Goal: Information Seeking & Learning: Check status

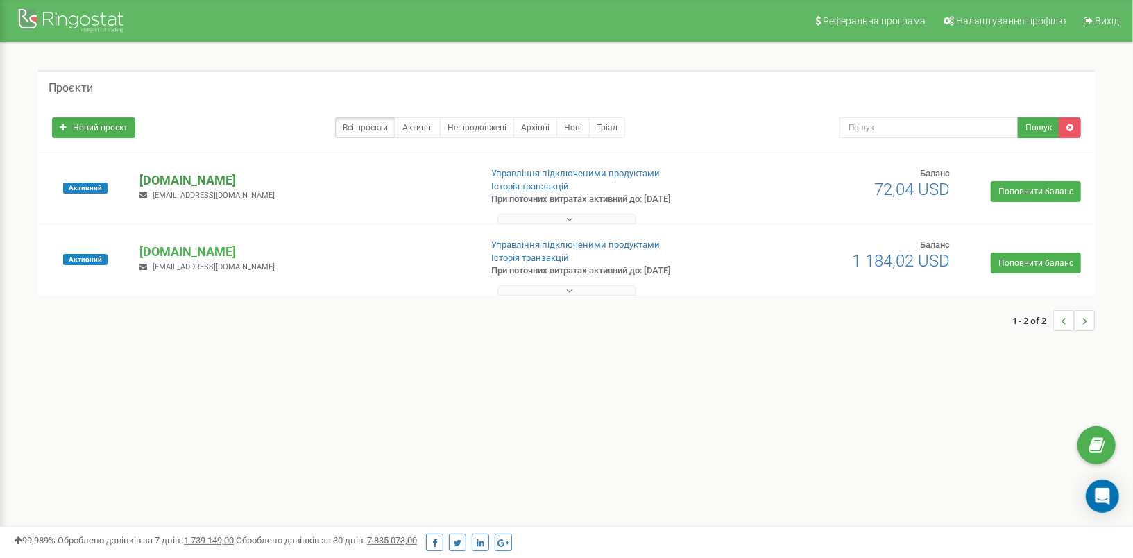
click at [199, 183] on p "[DOMAIN_NAME]" at bounding box center [304, 180] width 329 height 18
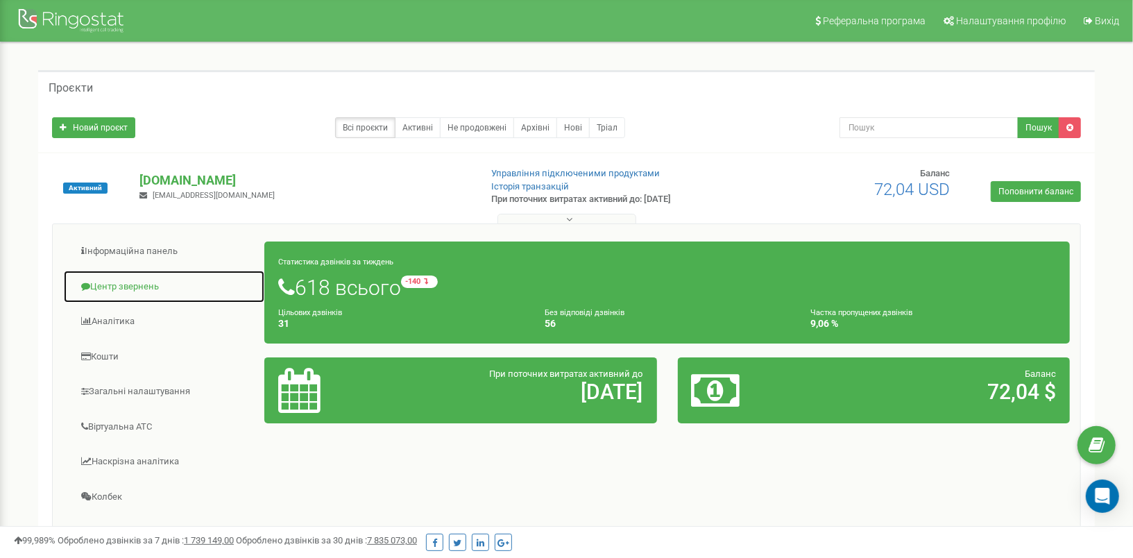
click at [140, 290] on link "Центр звернень" at bounding box center [164, 287] width 202 height 34
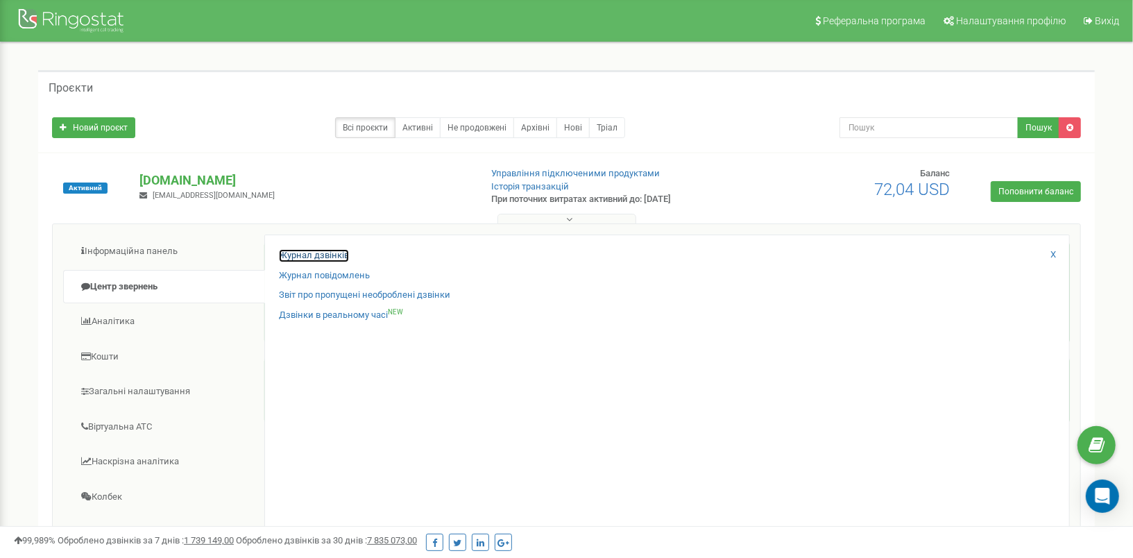
click at [326, 253] on link "Журнал дзвінків" at bounding box center [314, 255] width 70 height 13
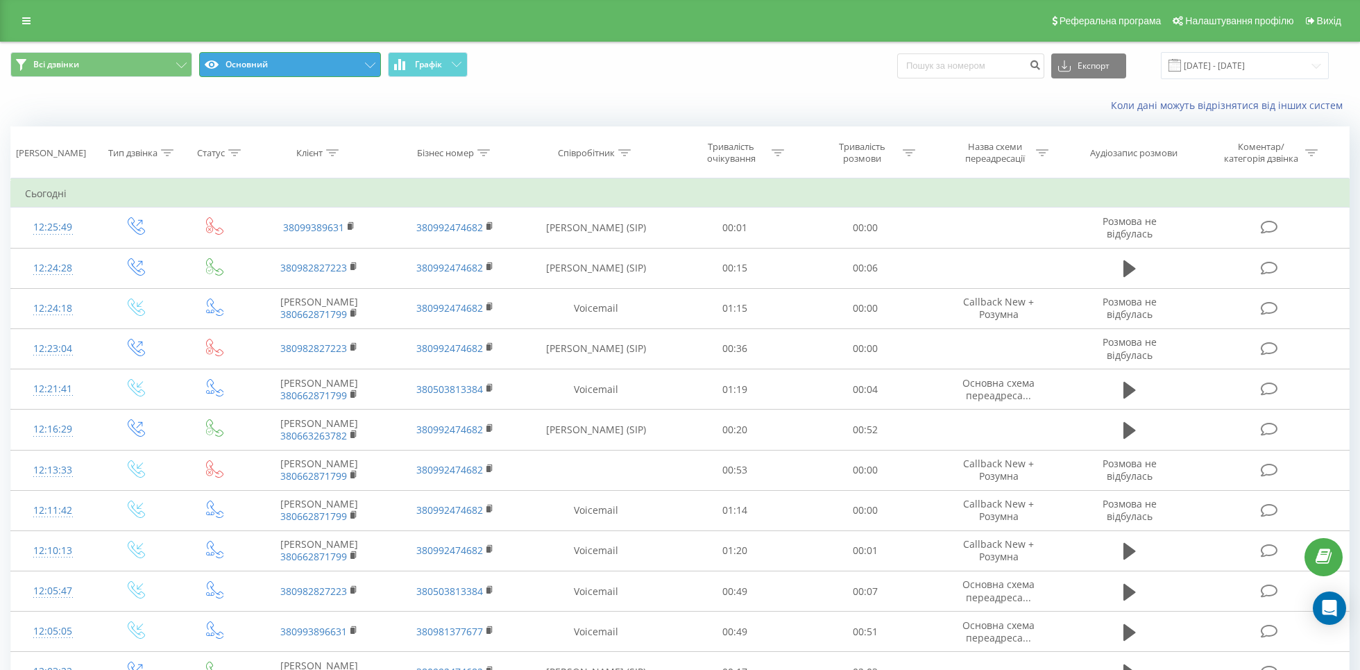
click at [355, 61] on button "Основний" at bounding box center [290, 64] width 182 height 25
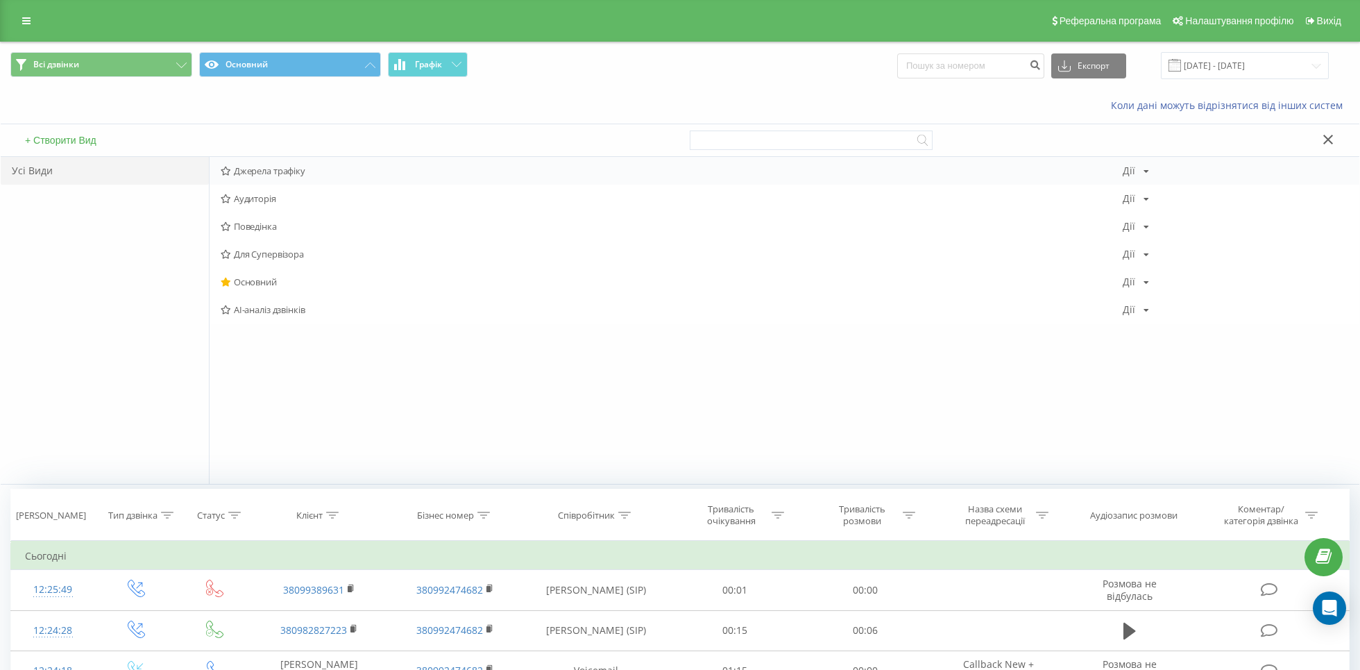
click at [280, 174] on span "Джерела трафіку" at bounding box center [672, 171] width 902 height 10
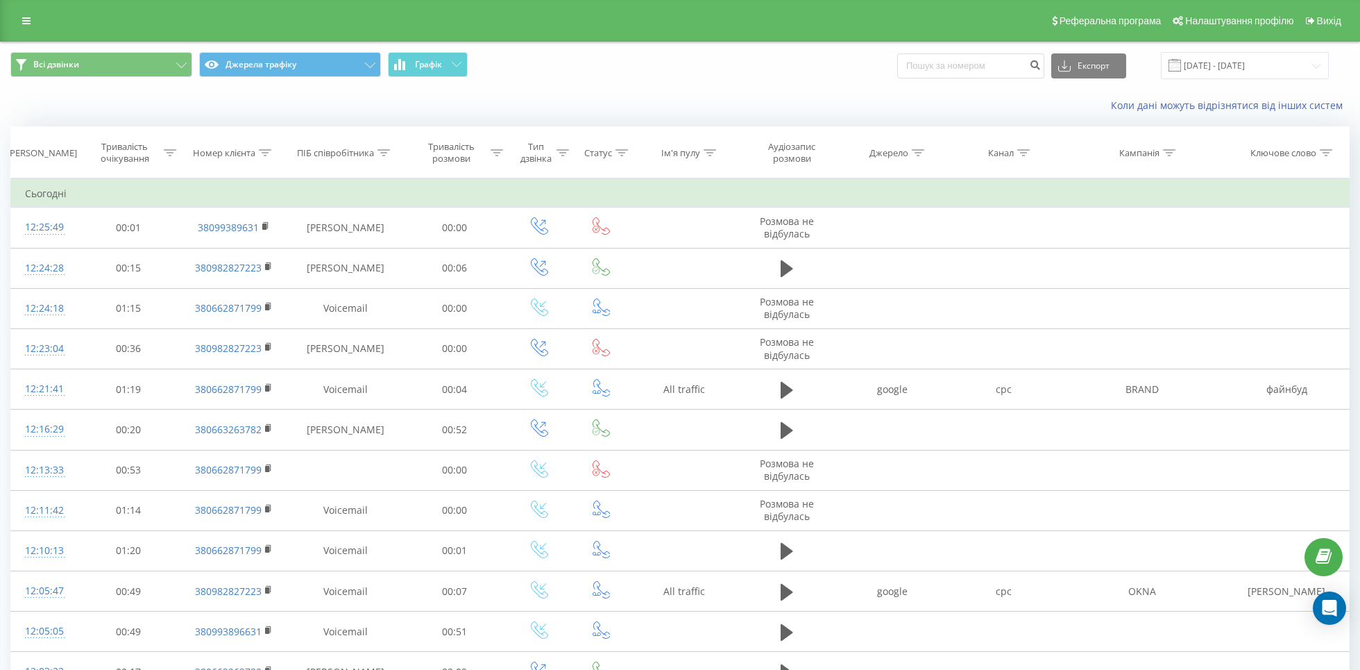
click at [1020, 147] on div at bounding box center [1024, 153] width 12 height 12
click at [995, 248] on input "text" at bounding box center [1004, 252] width 122 height 24
type input "cpc"
click at [1016, 280] on span "OK" at bounding box center [1033, 280] width 39 height 22
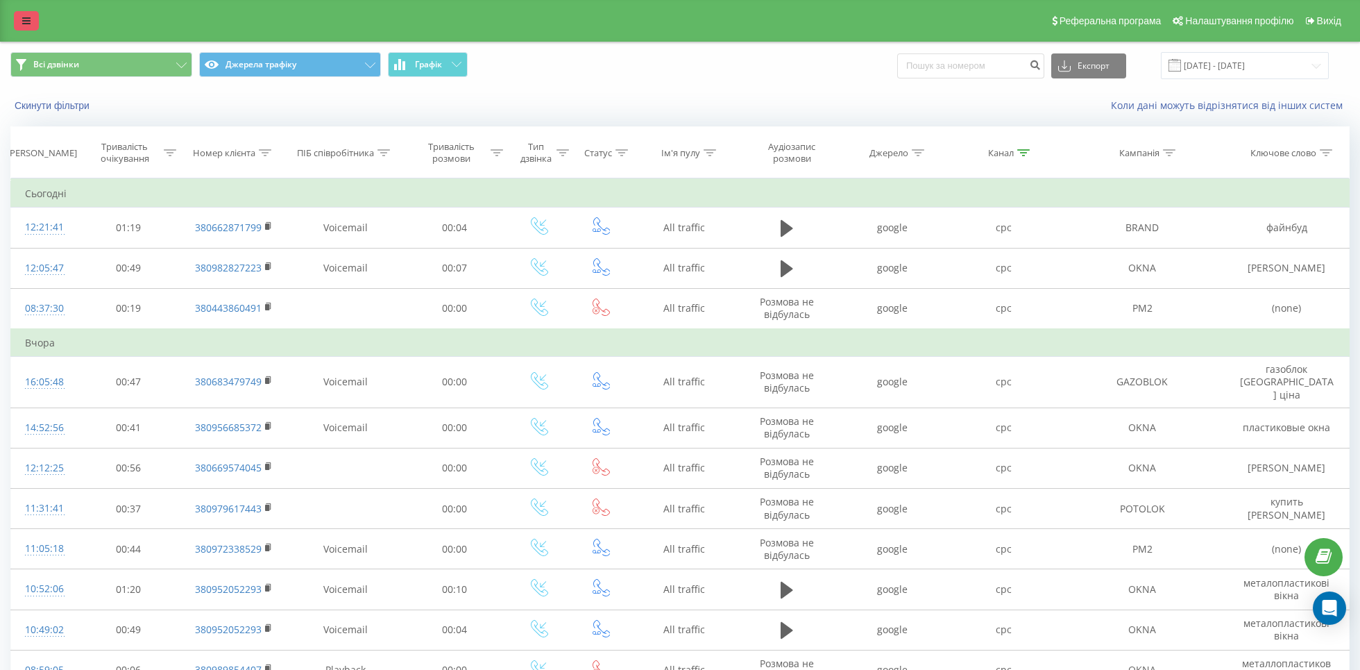
click at [30, 15] on link at bounding box center [26, 20] width 25 height 19
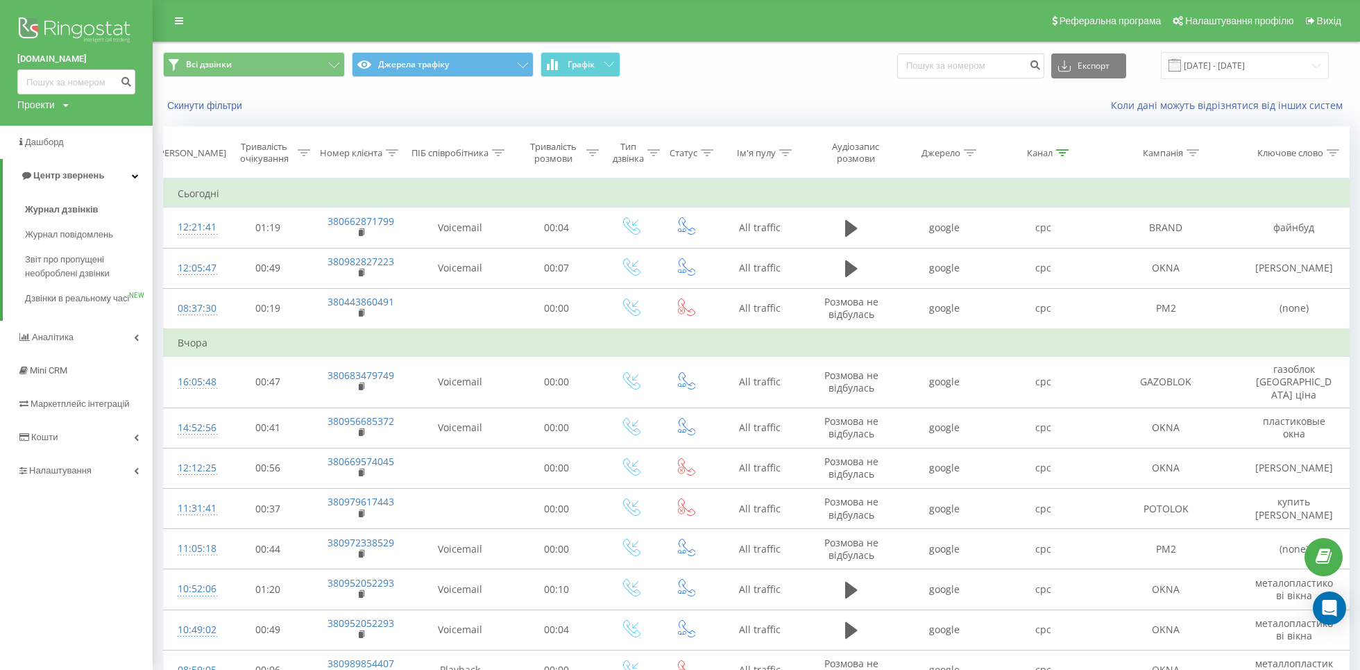
click at [42, 24] on img at bounding box center [76, 31] width 118 height 35
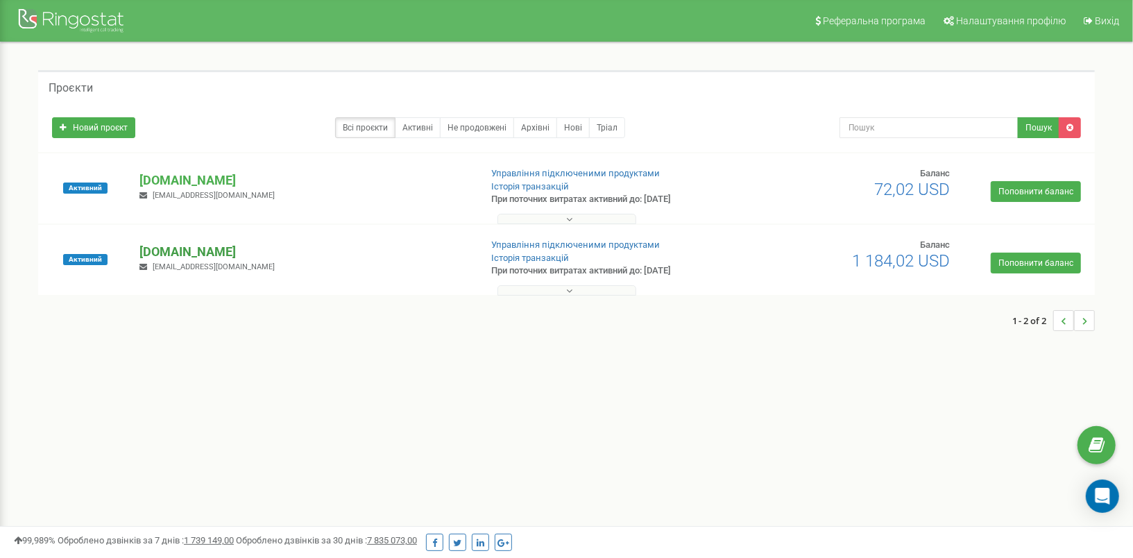
click at [165, 247] on p "[DOMAIN_NAME]" at bounding box center [304, 252] width 329 height 18
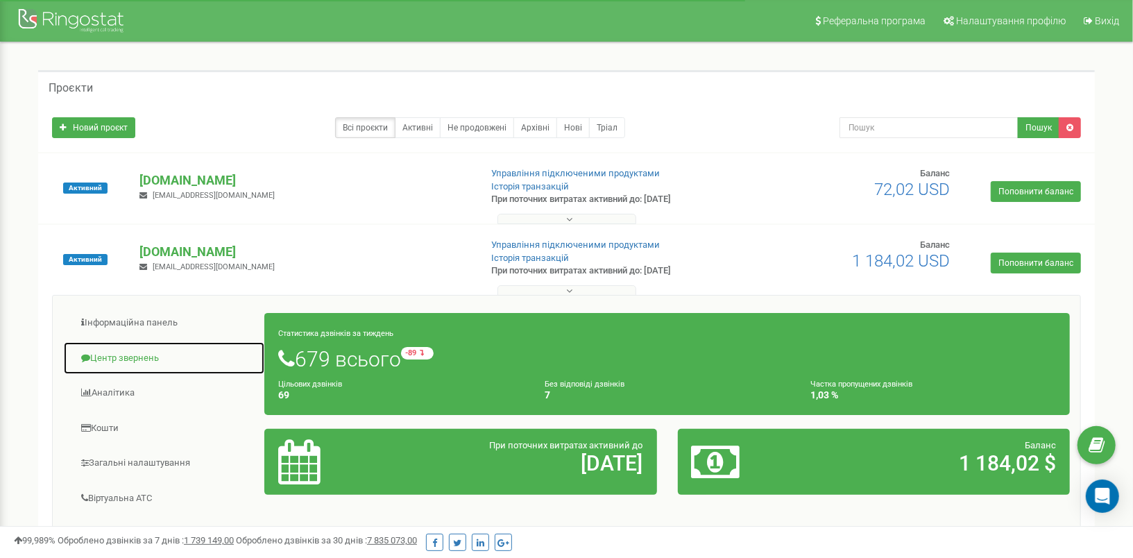
click at [149, 358] on link "Центр звернень" at bounding box center [164, 358] width 202 height 34
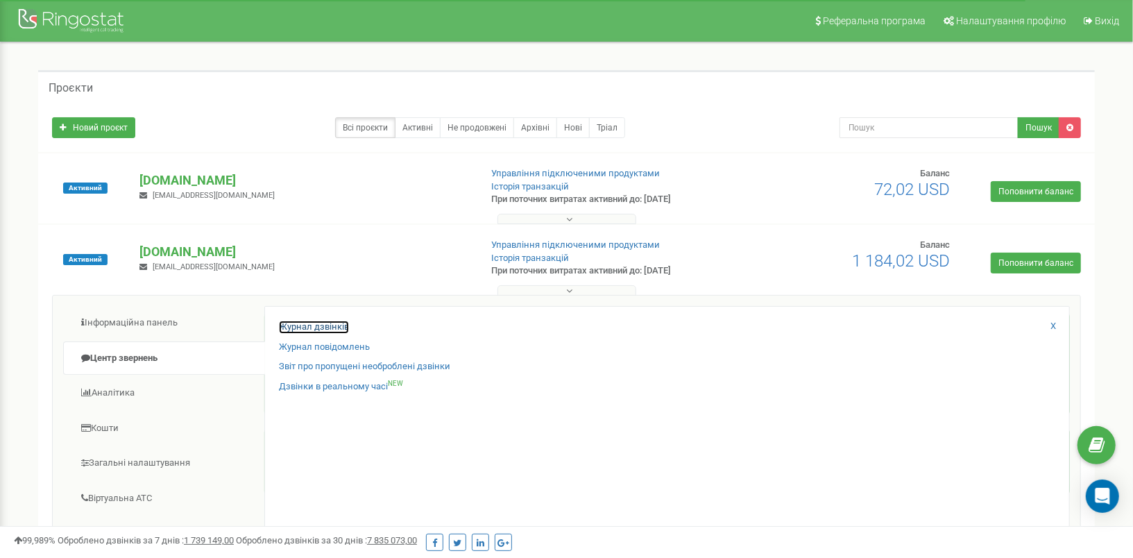
click at [326, 323] on link "Журнал дзвінків" at bounding box center [314, 327] width 70 height 13
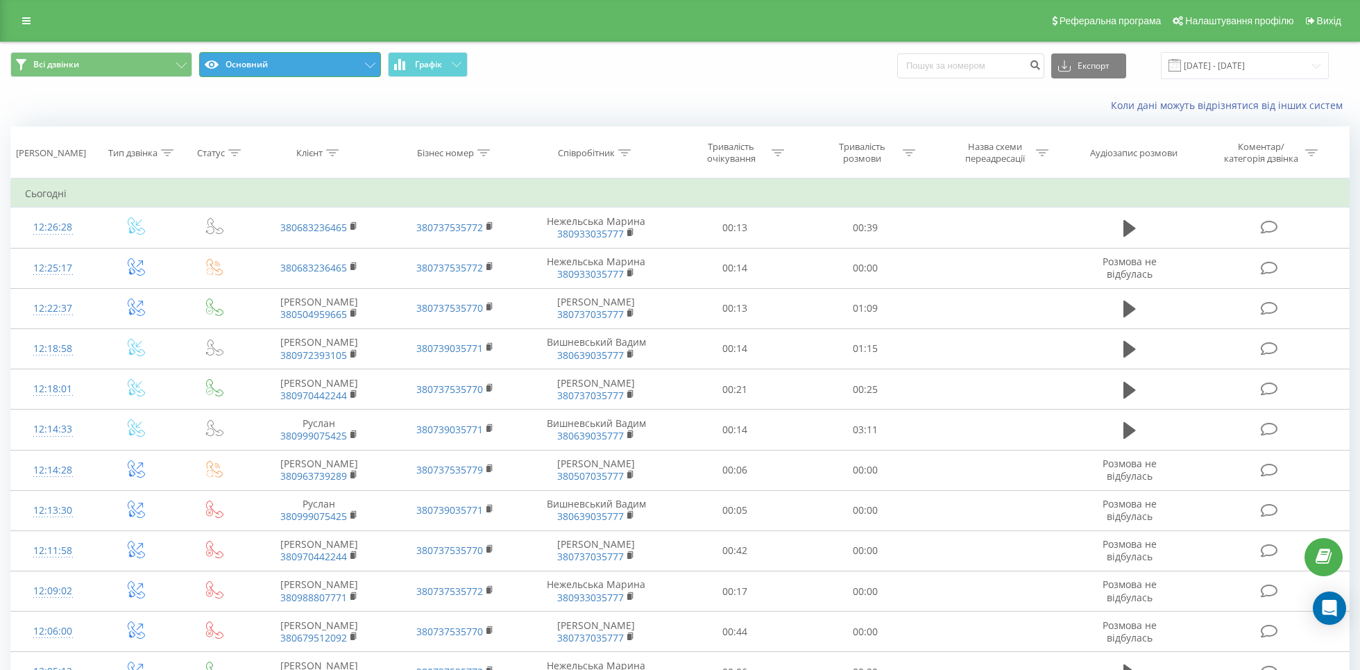
click at [366, 67] on icon at bounding box center [370, 65] width 10 height 6
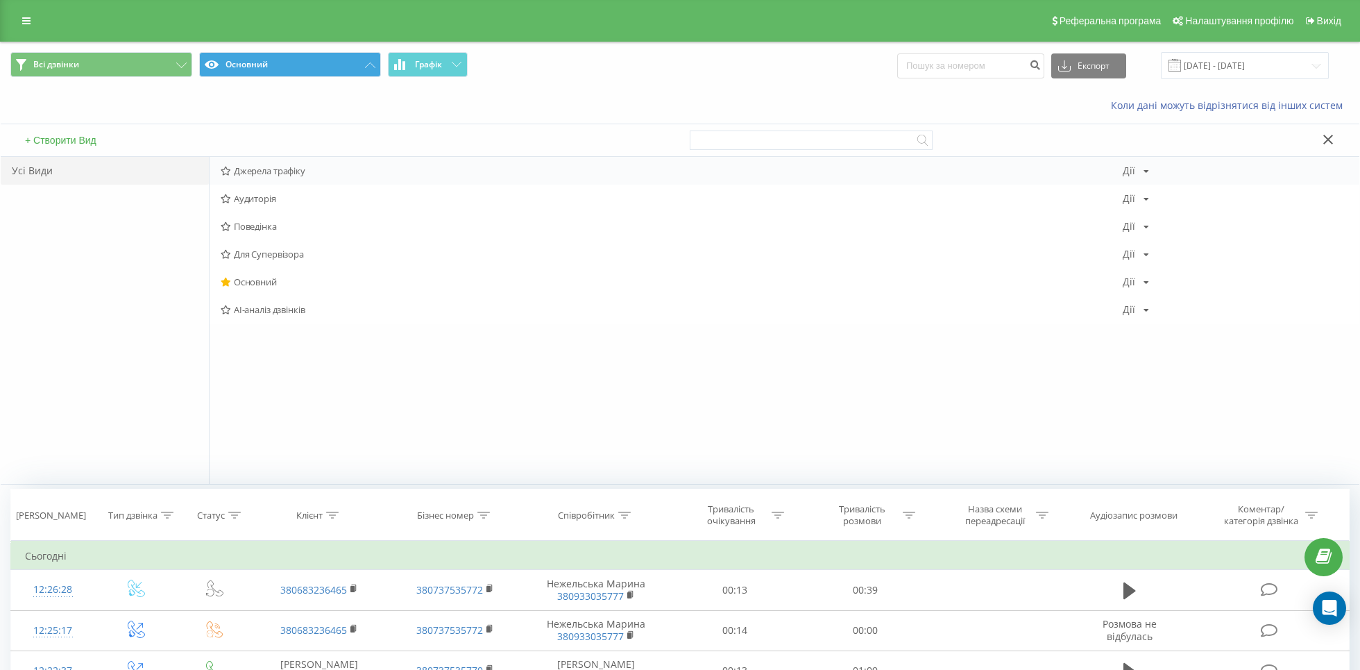
click at [352, 166] on span "Джерела трафіку" at bounding box center [672, 171] width 902 height 10
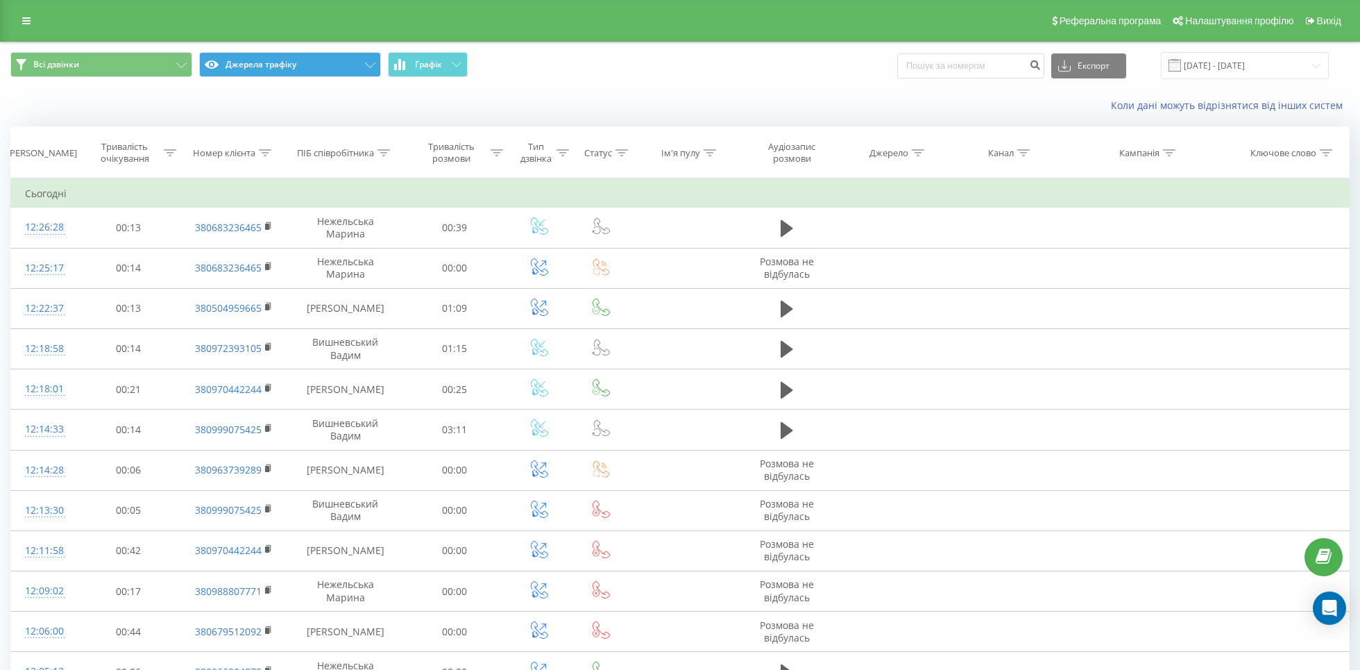
click at [1013, 152] on div "Канал" at bounding box center [1001, 153] width 26 height 12
click at [1022, 251] on input "text" at bounding box center [1004, 252] width 122 height 24
type input "cpc"
click at [1039, 279] on span "OK" at bounding box center [1033, 280] width 39 height 22
